Goal: Information Seeking & Learning: Learn about a topic

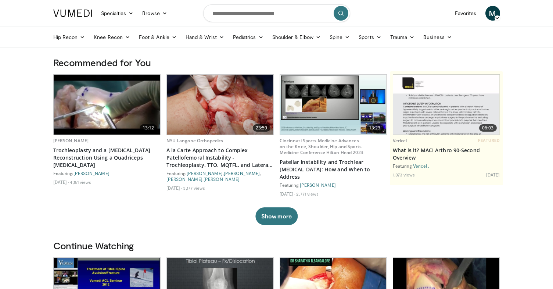
click at [496, 14] on span "M" at bounding box center [493, 13] width 15 height 15
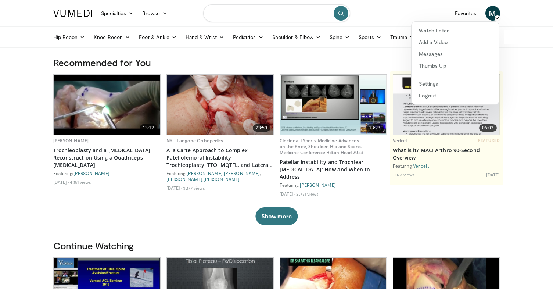
click at [249, 12] on input "Search topics, interventions" at bounding box center [276, 13] width 147 height 18
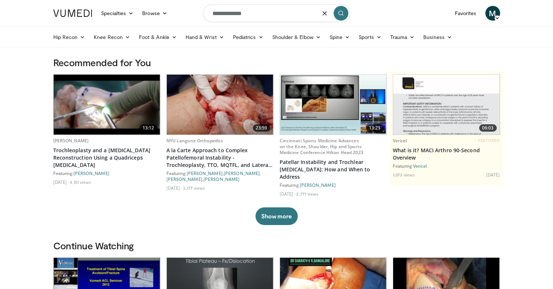
type input "**********"
click at [342, 13] on icon "submit" at bounding box center [341, 13] width 6 height 6
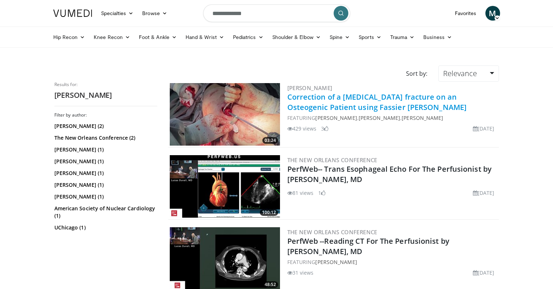
click at [313, 94] on link "Correction of a [MEDICAL_DATA] fracture on an Osteogenic Patient using Fassier …" at bounding box center [378, 102] width 180 height 20
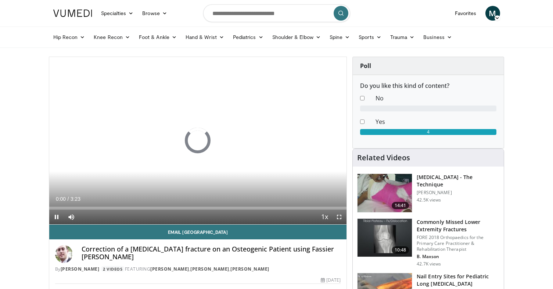
click at [340, 217] on span "Video Player" at bounding box center [339, 217] width 15 height 15
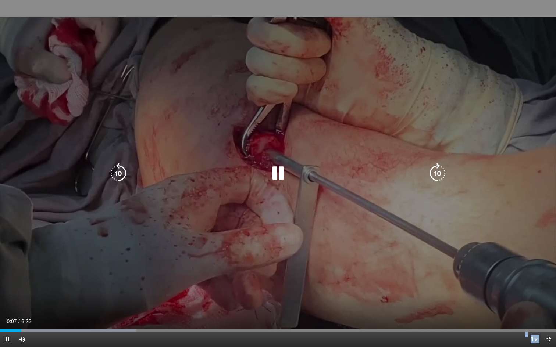
drag, startPoint x: 148, startPoint y: 332, endPoint x: 114, endPoint y: 261, distance: 78.9
click at [114, 261] on video-js "**********" at bounding box center [278, 173] width 556 height 347
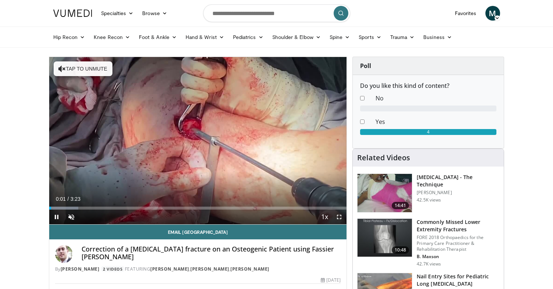
click at [339, 218] on span "Video Player" at bounding box center [339, 217] width 15 height 15
click at [339, 216] on span "Video Player" at bounding box center [339, 217] width 15 height 15
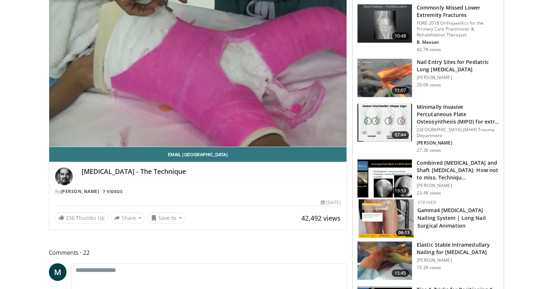
scroll to position [79, 0]
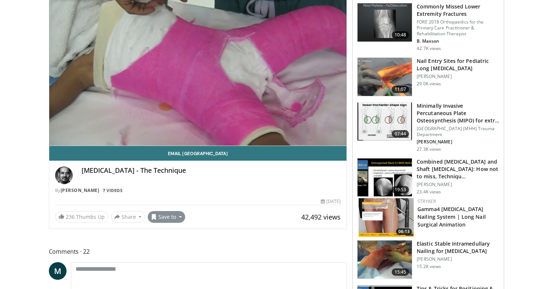
click at [160, 217] on button "Save to" at bounding box center [167, 217] width 38 height 12
click at [172, 233] on span "Add to Favorites" at bounding box center [179, 233] width 45 height 8
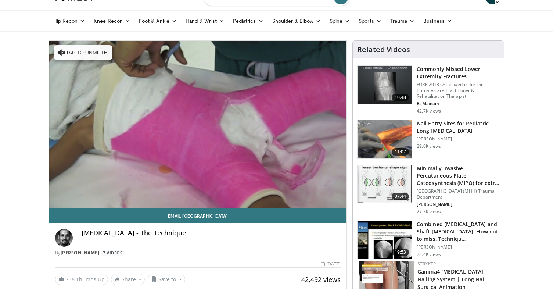
scroll to position [15, 0]
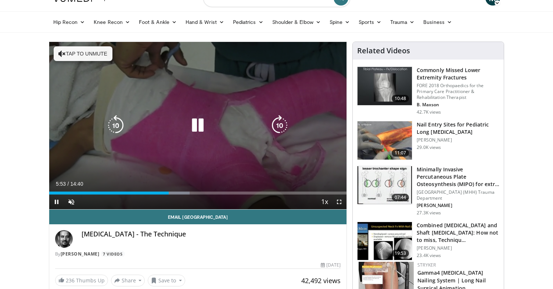
click at [76, 56] on button "Tap to unmute" at bounding box center [83, 53] width 59 height 15
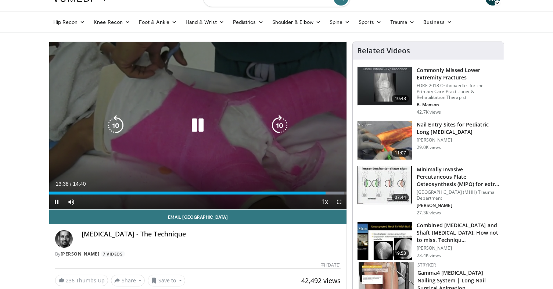
click at [197, 124] on icon "Video Player" at bounding box center [198, 125] width 21 height 21
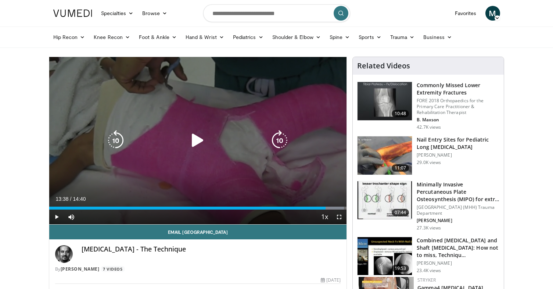
scroll to position [0, 0]
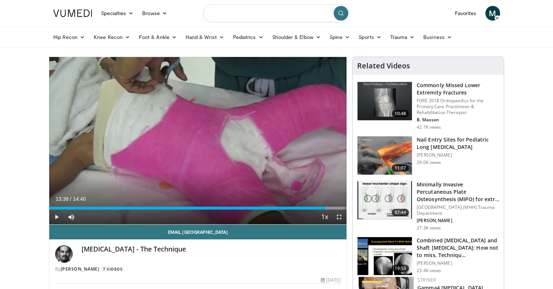
click at [262, 14] on input "Search topics, interventions" at bounding box center [276, 13] width 147 height 18
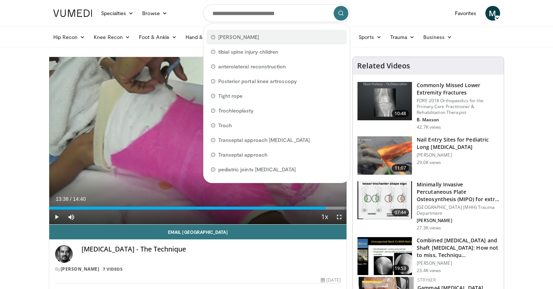
click at [247, 39] on span "Fassier-Duval" at bounding box center [238, 36] width 41 height 7
type input "**********"
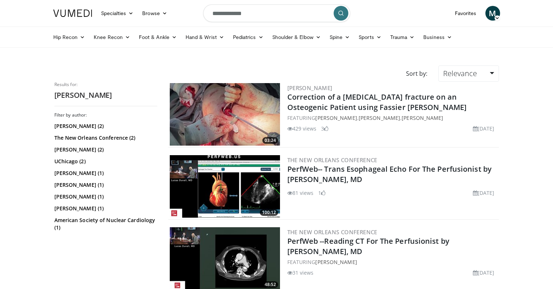
click at [268, 18] on input "**********" at bounding box center [276, 13] width 147 height 18
type input "**********"
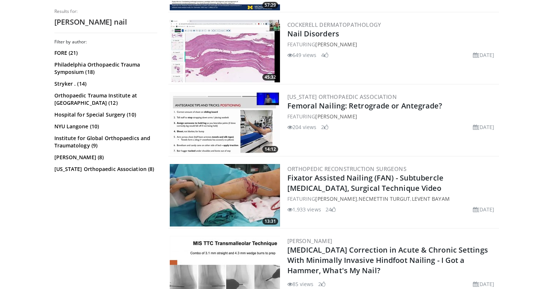
scroll to position [1000, 0]
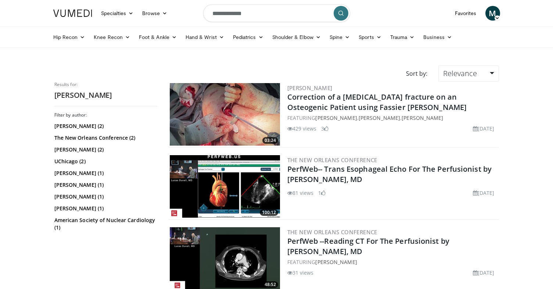
click at [192, 123] on img at bounding box center [225, 114] width 110 height 63
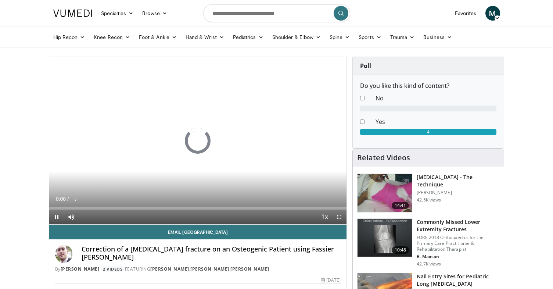
click at [340, 216] on span "Video Player" at bounding box center [339, 217] width 15 height 15
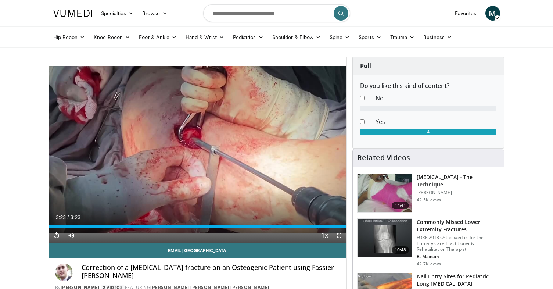
click at [58, 234] on span "Video Player" at bounding box center [56, 235] width 15 height 15
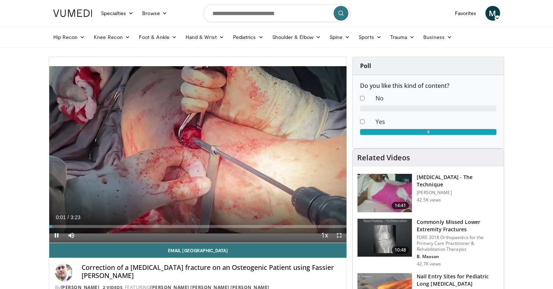
click at [54, 238] on span "Video Player" at bounding box center [56, 235] width 15 height 15
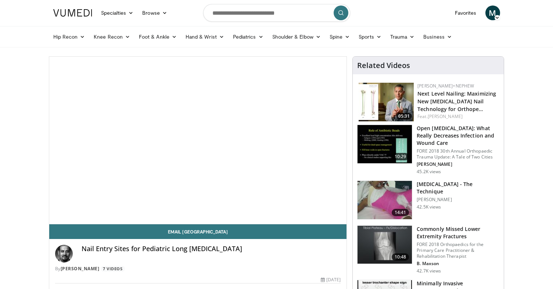
scroll to position [0, 0]
